Goal: Task Accomplishment & Management: Use online tool/utility

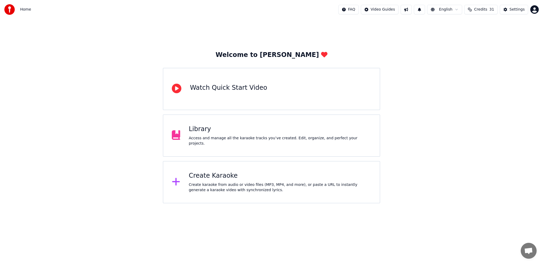
click at [271, 171] on div "Create Karaoke Create karaoke from audio or video files (MP3, MP4, and more), o…" at bounding box center [271, 182] width 217 height 42
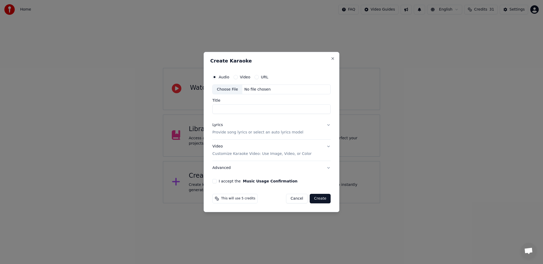
click at [232, 90] on div "Choose File" at bounding box center [228, 90] width 30 height 10
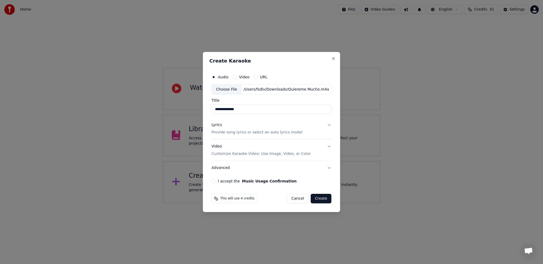
click at [250, 110] on input "**********" at bounding box center [272, 110] width 120 height 10
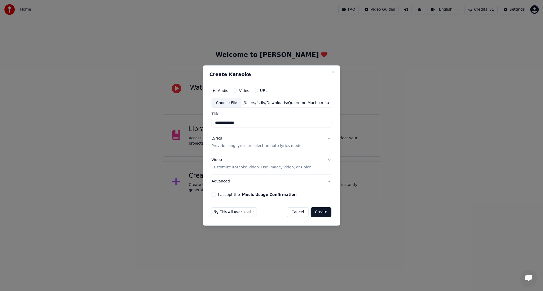
drag, startPoint x: 250, startPoint y: 123, endPoint x: 206, endPoint y: 123, distance: 44.6
click at [206, 123] on div "**********" at bounding box center [271, 146] width 137 height 161
paste input
click at [236, 124] on input "**********" at bounding box center [272, 123] width 120 height 10
type input "**********"
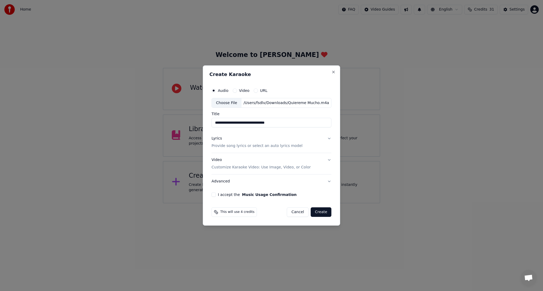
click at [246, 144] on p "Provide song lyrics or select an auto lyrics model" at bounding box center [257, 146] width 91 height 5
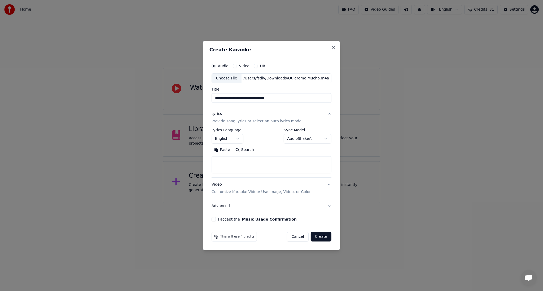
click at [264, 164] on textarea at bounding box center [272, 165] width 120 height 17
paste textarea "**********"
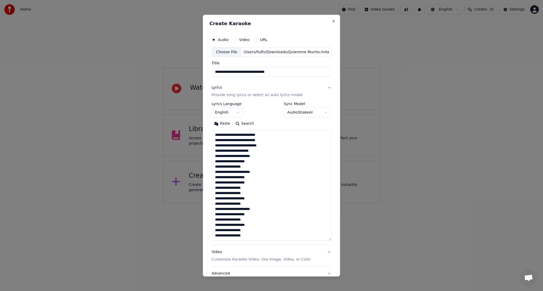
scroll to position [91, 0]
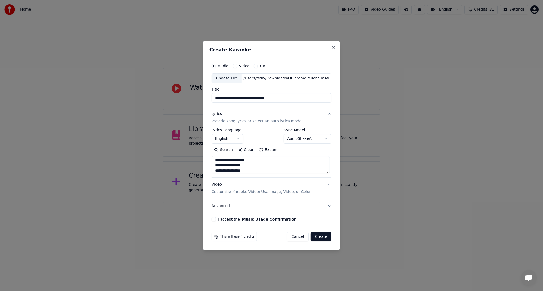
type textarea "**********"
click at [236, 138] on button "English" at bounding box center [228, 139] width 32 height 10
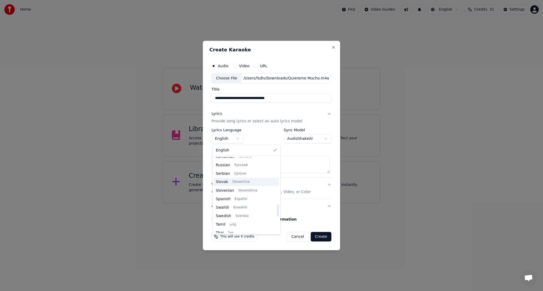
scroll to position [361, 0]
select select "**"
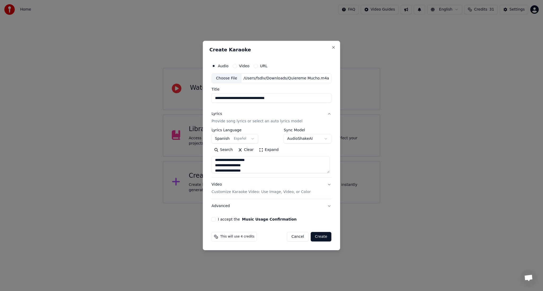
click at [271, 193] on p "Customize Karaoke Video: Use Image, Video, or Color" at bounding box center [261, 192] width 99 height 5
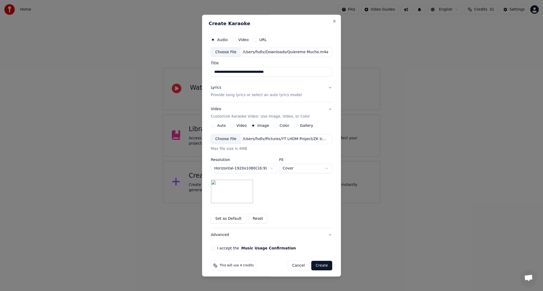
click at [224, 139] on div "Choose File" at bounding box center [226, 140] width 30 height 10
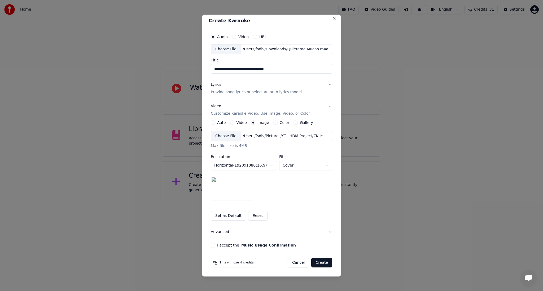
click at [231, 217] on button "Set as Default" at bounding box center [228, 217] width 35 height 10
click at [212, 246] on button "I accept the Music Usage Confirmation" at bounding box center [213, 246] width 4 height 4
click at [323, 264] on button "Create" at bounding box center [321, 264] width 21 height 10
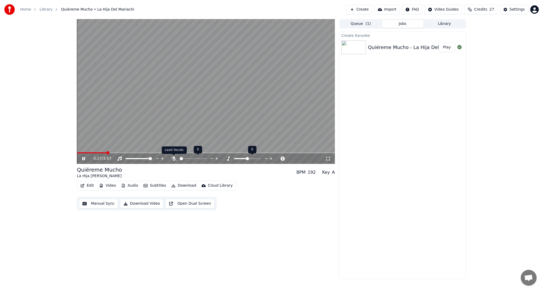
click at [174, 160] on icon at bounding box center [173, 159] width 5 height 4
click at [144, 153] on span at bounding box center [206, 153] width 258 height 1
click at [165, 153] on span at bounding box center [206, 153] width 258 height 1
click at [172, 153] on span at bounding box center [172, 152] width 3 height 3
click at [170, 153] on span at bounding box center [125, 153] width 96 height 1
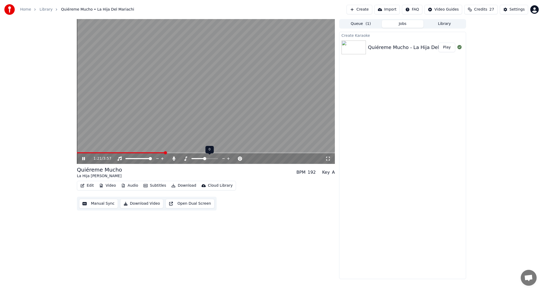
click at [165, 153] on span at bounding box center [121, 153] width 88 height 1
click at [158, 153] on span at bounding box center [121, 153] width 89 height 1
click at [206, 153] on span at bounding box center [206, 153] width 258 height 1
click at [239, 154] on div "2:15 / 3:57" at bounding box center [206, 159] width 258 height 11
click at [241, 153] on span at bounding box center [206, 153] width 258 height 1
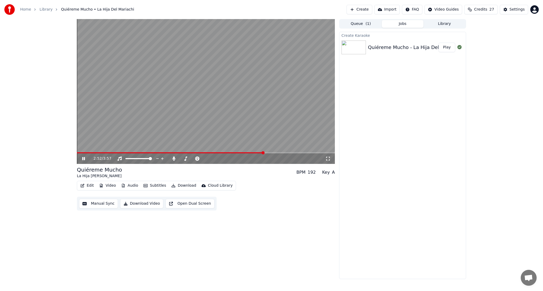
click at [264, 153] on span at bounding box center [206, 153] width 258 height 1
click at [282, 153] on span at bounding box center [206, 153] width 258 height 1
click at [297, 153] on span at bounding box center [206, 153] width 258 height 1
click at [311, 153] on span at bounding box center [206, 153] width 258 height 1
click at [133, 153] on span at bounding box center [195, 153] width 236 height 1
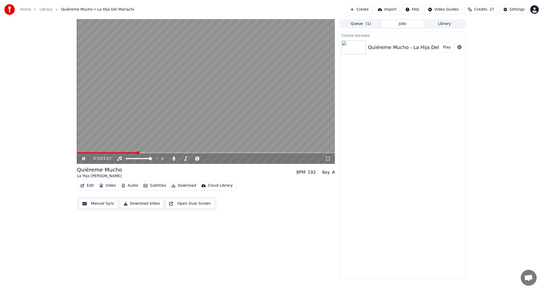
click at [147, 153] on span at bounding box center [206, 153] width 258 height 1
click at [158, 153] on span at bounding box center [206, 153] width 258 height 1
click at [169, 153] on span at bounding box center [206, 153] width 258 height 1
click at [175, 153] on span at bounding box center [206, 153] width 258 height 1
click at [169, 153] on span at bounding box center [126, 153] width 99 height 1
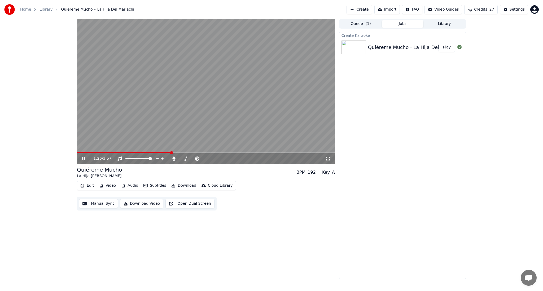
click at [163, 153] on span at bounding box center [124, 153] width 94 height 1
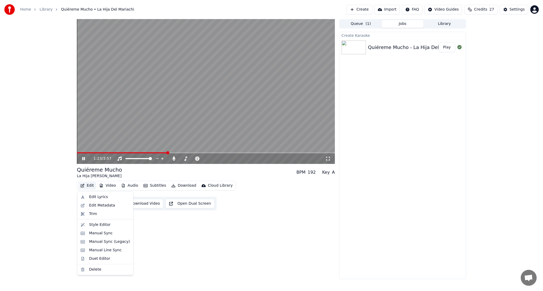
click at [89, 184] on button "Edit" at bounding box center [87, 185] width 18 height 7
click at [103, 196] on div "Edit Lyrics" at bounding box center [98, 197] width 19 height 5
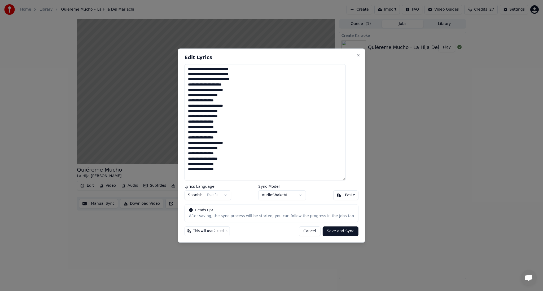
click at [309, 231] on button "Cancel" at bounding box center [309, 232] width 21 height 10
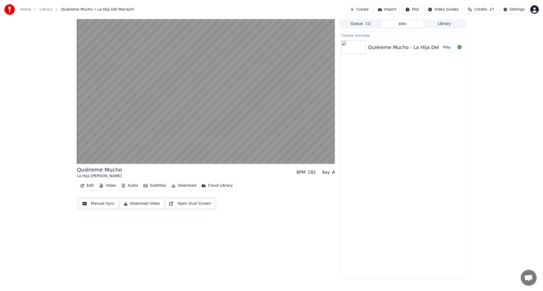
click at [85, 187] on button "Edit" at bounding box center [87, 185] width 18 height 7
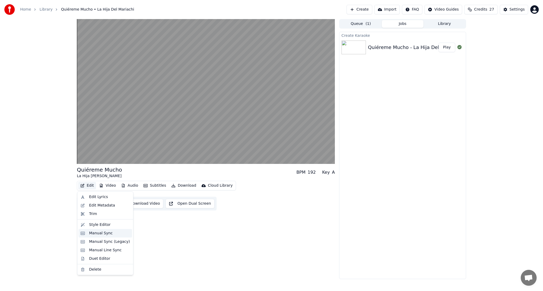
click at [112, 233] on div "Manual Sync" at bounding box center [109, 233] width 41 height 5
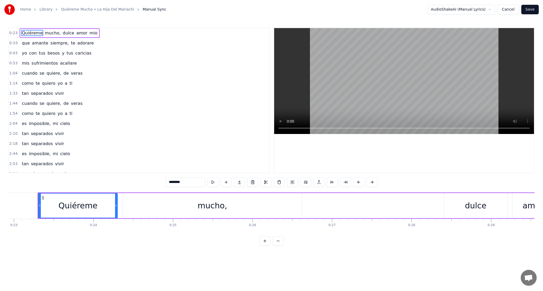
scroll to position [0, 1827]
click at [25, 125] on span "es" at bounding box center [24, 124] width 6 height 6
type input "**"
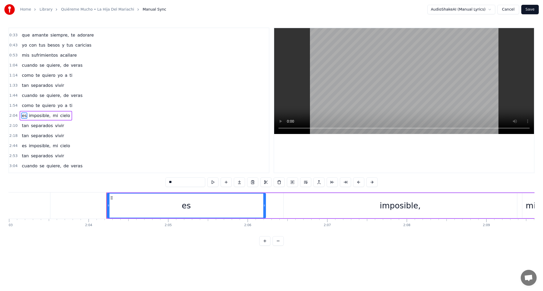
scroll to position [0, 9857]
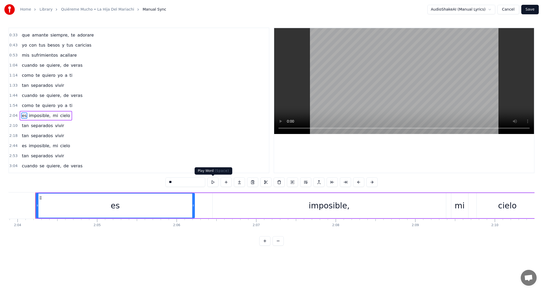
click at [215, 182] on button at bounding box center [212, 183] width 11 height 10
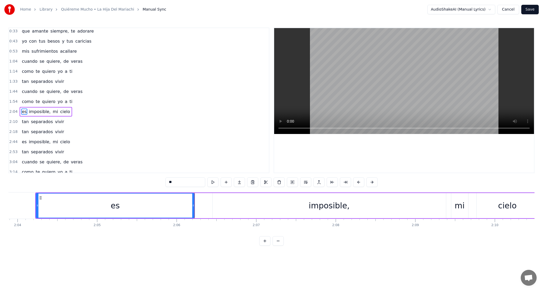
scroll to position [0, 0]
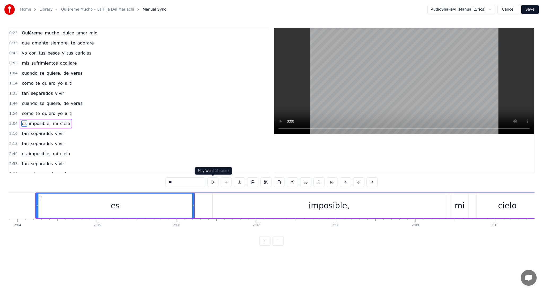
click at [508, 10] on button "Cancel" at bounding box center [508, 10] width 21 height 10
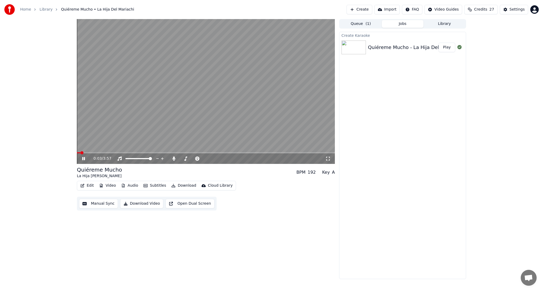
click at [142, 117] on video at bounding box center [206, 91] width 258 height 145
click at [88, 185] on button "Edit" at bounding box center [87, 185] width 18 height 7
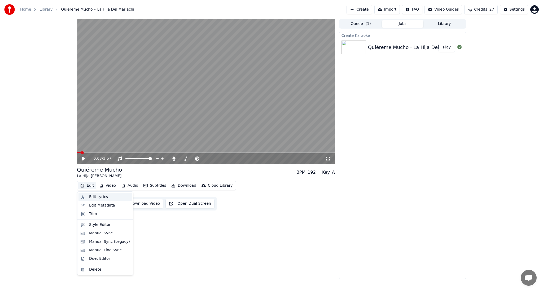
click at [95, 196] on div "Edit Lyrics" at bounding box center [98, 197] width 19 height 5
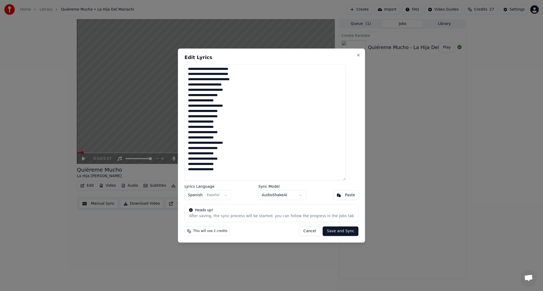
click at [235, 147] on textarea "**********" at bounding box center [265, 122] width 161 height 117
type textarea "**********"
click at [334, 232] on button "Save and Sync" at bounding box center [341, 232] width 36 height 10
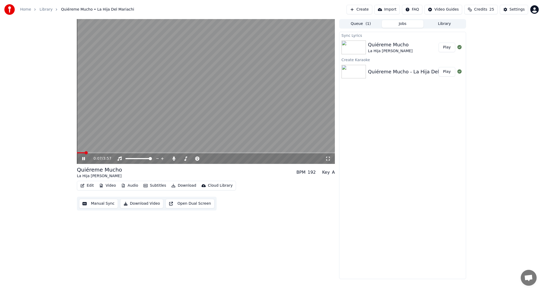
click at [106, 152] on video at bounding box center [206, 91] width 258 height 145
click at [106, 153] on span at bounding box center [206, 153] width 258 height 1
click at [84, 160] on icon at bounding box center [83, 159] width 3 height 4
click at [132, 153] on span at bounding box center [206, 153] width 258 height 1
click at [143, 153] on span at bounding box center [206, 153] width 258 height 1
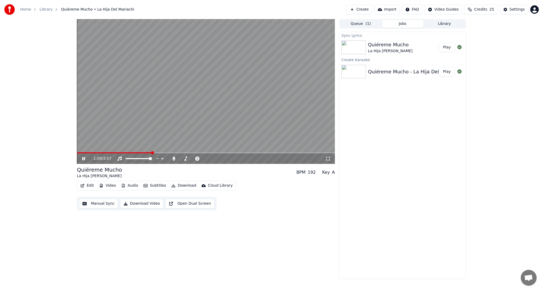
click at [151, 153] on span at bounding box center [206, 153] width 258 height 1
click at [159, 153] on span at bounding box center [206, 153] width 258 height 1
click at [167, 153] on span at bounding box center [206, 153] width 258 height 1
click at [178, 153] on span at bounding box center [206, 153] width 258 height 1
click at [186, 153] on span at bounding box center [206, 153] width 258 height 1
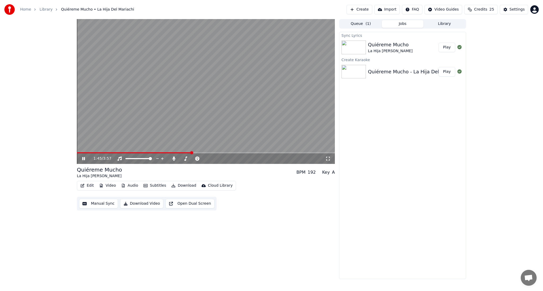
click at [199, 153] on span at bounding box center [206, 153] width 258 height 1
click at [210, 153] on span at bounding box center [206, 153] width 258 height 1
click at [219, 153] on span at bounding box center [206, 153] width 258 height 1
click at [246, 153] on span at bounding box center [206, 153] width 258 height 1
click at [258, 153] on span at bounding box center [206, 153] width 258 height 1
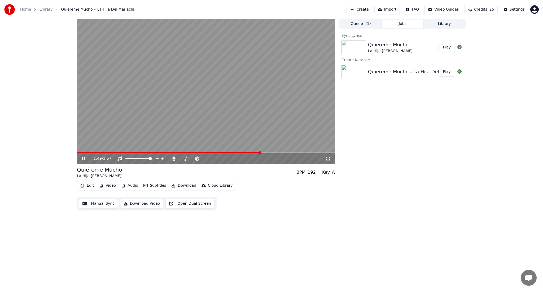
click at [272, 152] on video at bounding box center [206, 91] width 258 height 145
click at [272, 153] on span at bounding box center [206, 153] width 258 height 1
click at [267, 124] on video at bounding box center [206, 91] width 258 height 145
click at [287, 153] on span at bounding box center [206, 153] width 258 height 1
click at [296, 153] on span at bounding box center [206, 153] width 258 height 1
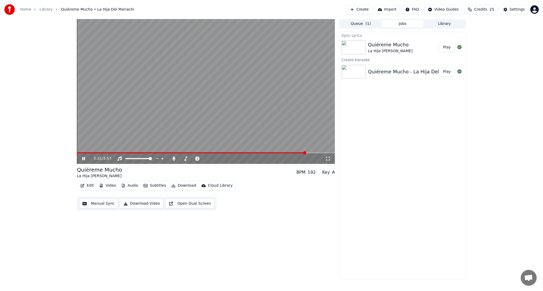
click at [306, 153] on span at bounding box center [206, 153] width 258 height 1
click at [65, 159] on div "3:49 / 3:57 Quiéreme Mucho La Hija Del Mariachi BPM 192 Key A Edit Video Audio …" at bounding box center [271, 149] width 543 height 260
click at [83, 159] on icon at bounding box center [83, 158] width 3 height 3
click at [59, 110] on div "3:55 / 3:57 Quiéreme Mucho La Hija Del Mariachi BPM 192 Key A Edit Video Audio …" at bounding box center [271, 149] width 543 height 260
click at [417, 140] on div "Sync Lyrics Quiéreme Mucho La Hija Del Mariachi Play Create Karaoke Quiéreme Mu…" at bounding box center [402, 156] width 127 height 248
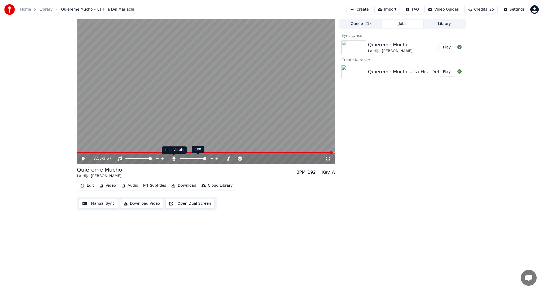
click at [173, 159] on icon at bounding box center [173, 159] width 5 height 4
click at [180, 186] on button "Download" at bounding box center [183, 185] width 29 height 7
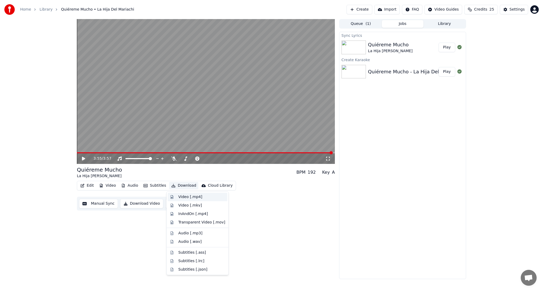
click at [186, 195] on div "Video [.mp4]" at bounding box center [190, 197] width 24 height 5
